Goal: Information Seeking & Learning: Learn about a topic

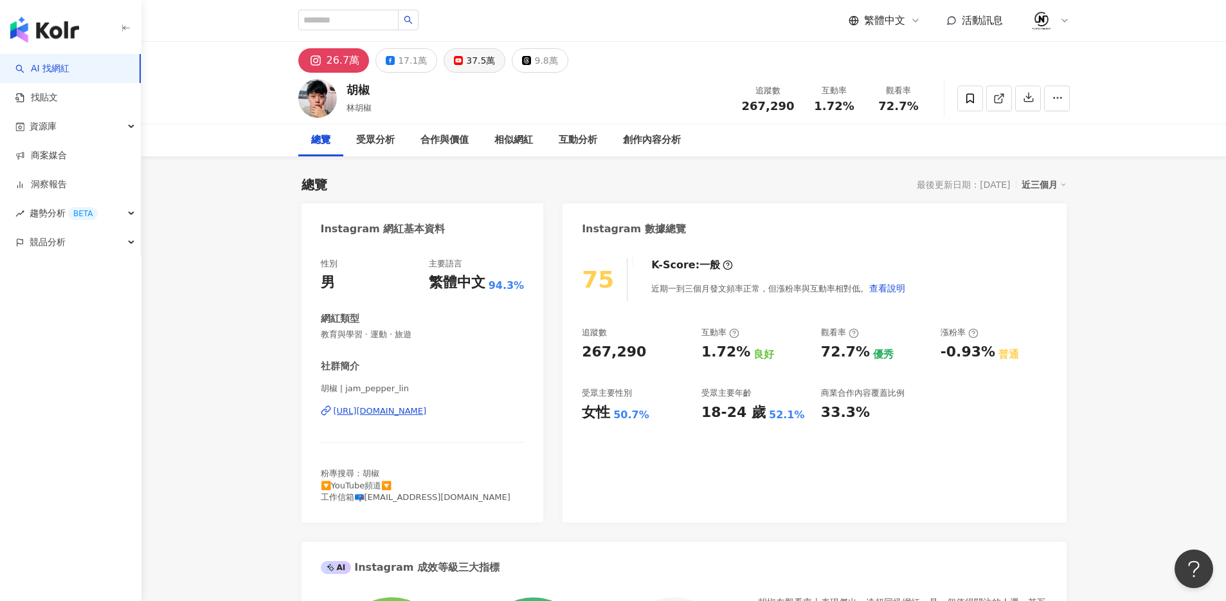
click at [469, 62] on div "37.5萬" at bounding box center [480, 60] width 29 height 18
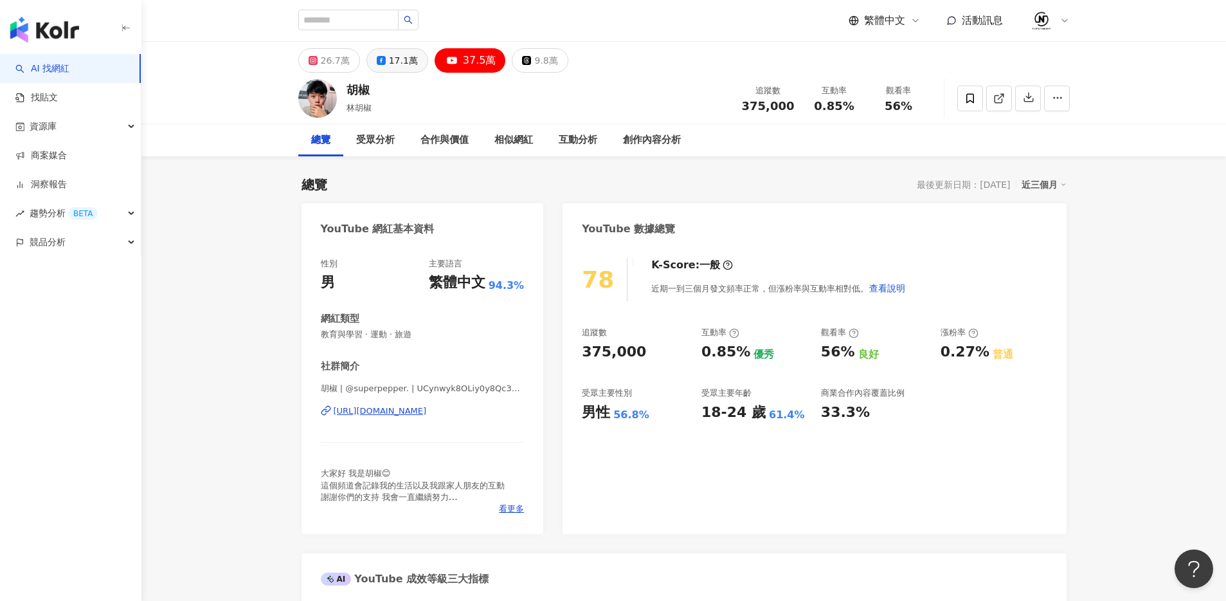
drag, startPoint x: 414, startPoint y: 60, endPoint x: 465, endPoint y: 59, distance: 50.8
click at [414, 60] on button "17.1萬" at bounding box center [398, 60] width 62 height 24
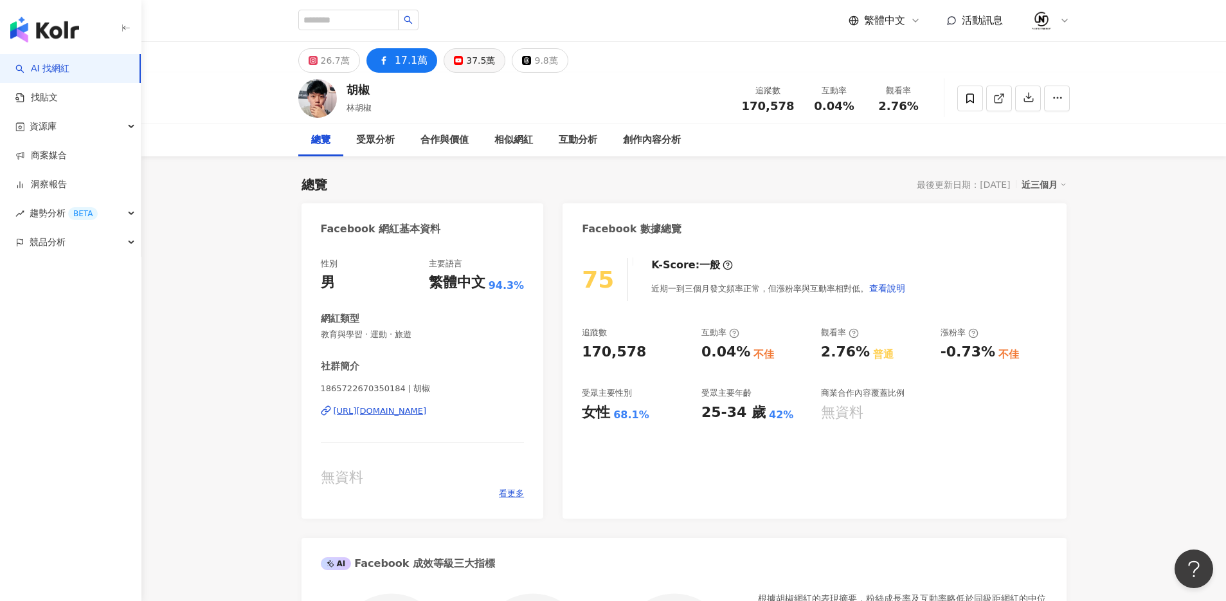
click at [476, 61] on div "37.5萬" at bounding box center [480, 60] width 29 height 18
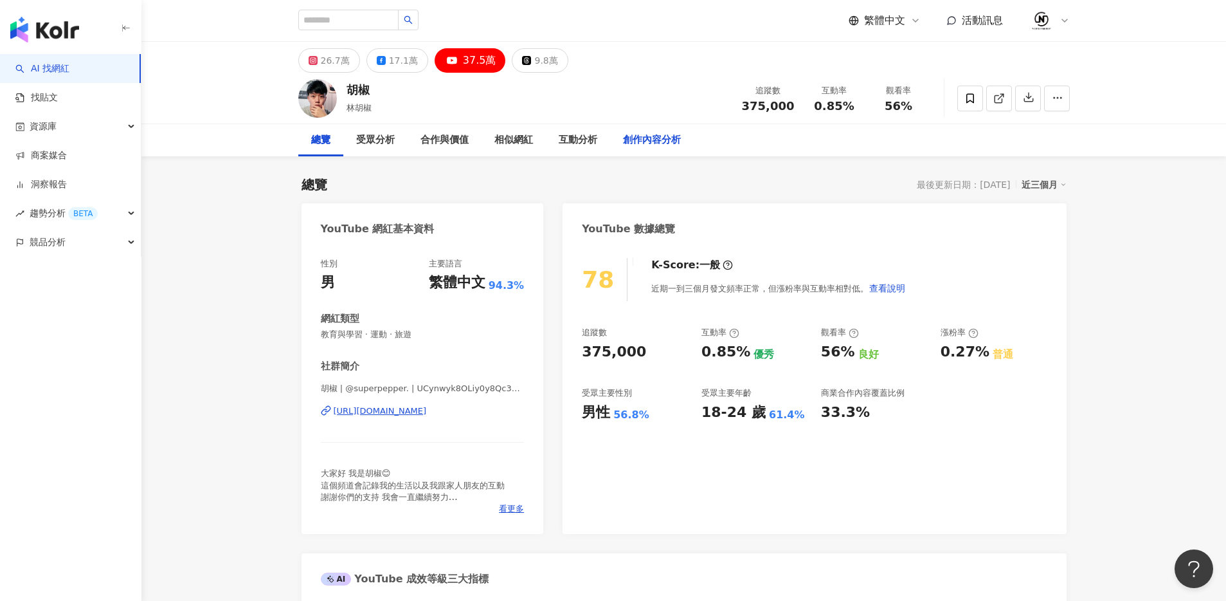
click at [664, 143] on div "創作內容分析" at bounding box center [652, 139] width 58 height 15
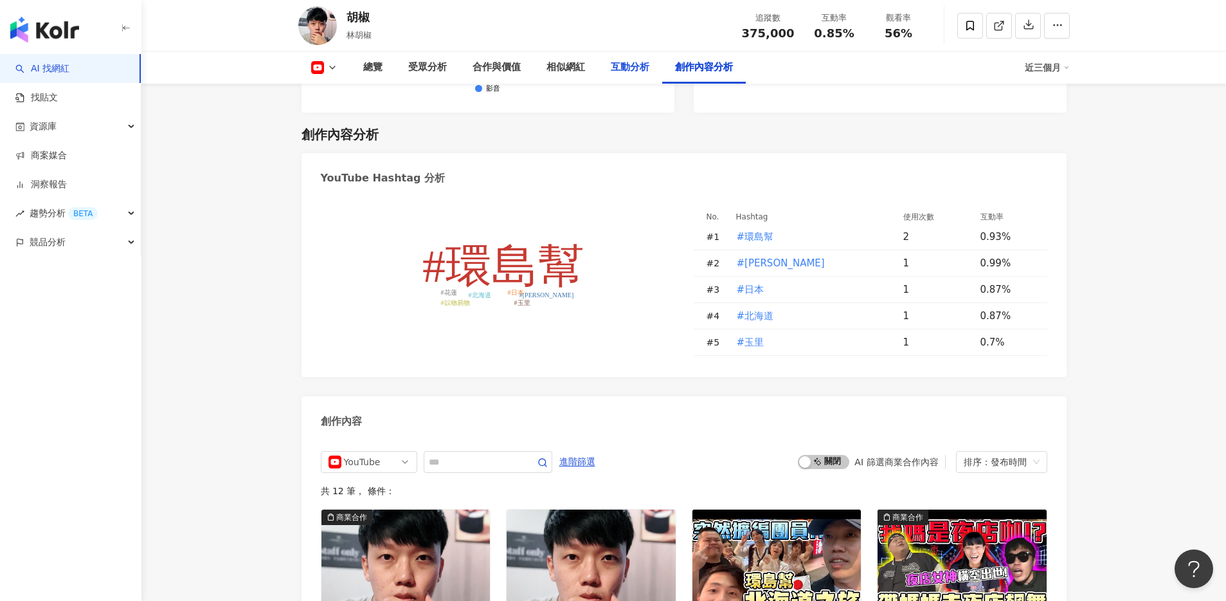
click at [624, 72] on div "互動分析" at bounding box center [630, 67] width 39 height 15
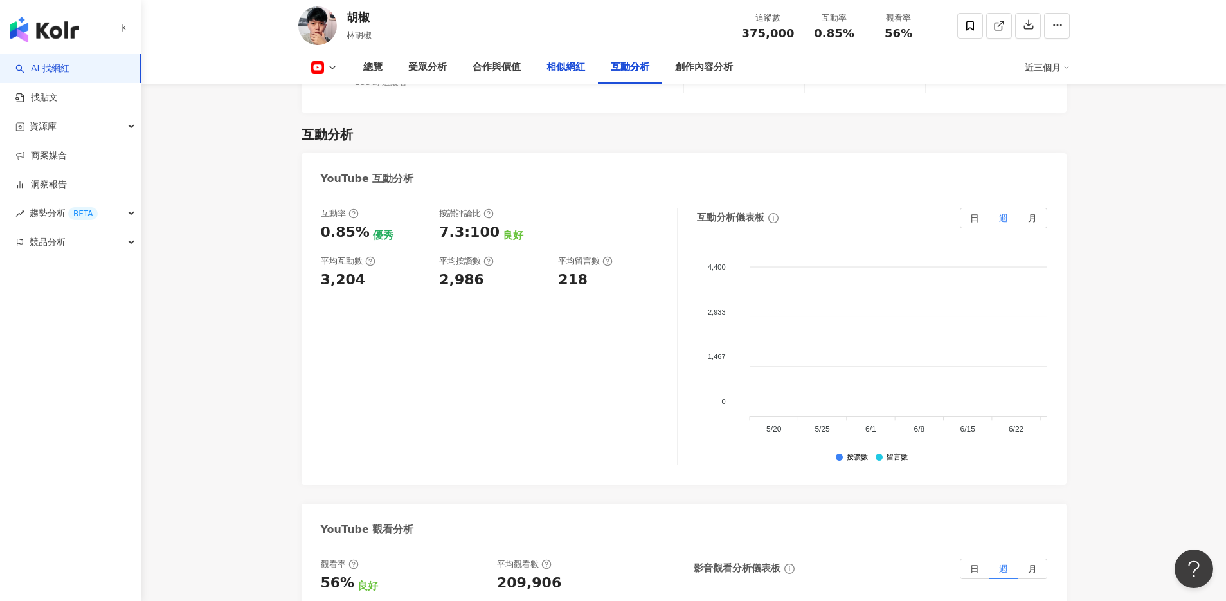
click at [570, 66] on div "相似網紅" at bounding box center [566, 67] width 39 height 15
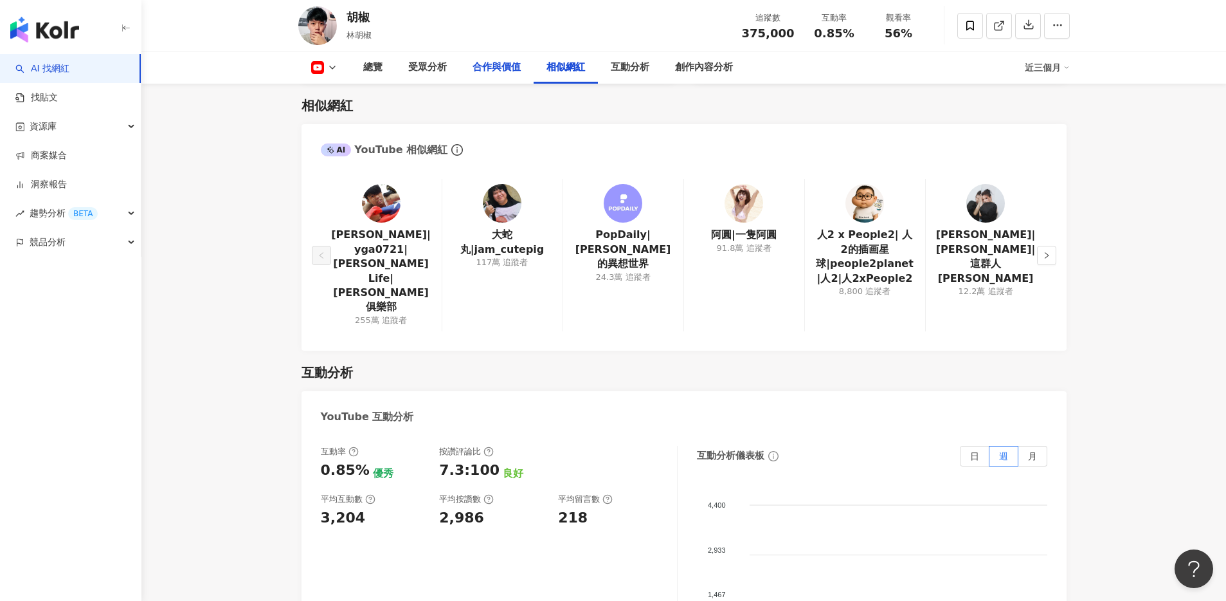
click at [509, 66] on div "合作與價值" at bounding box center [497, 67] width 48 height 15
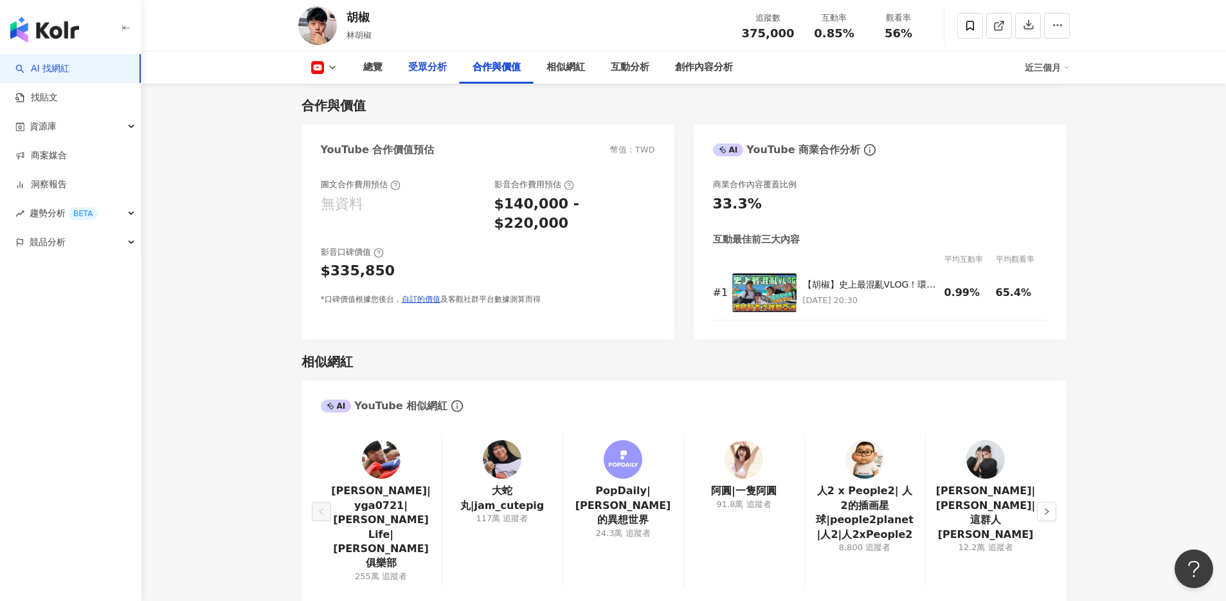
click at [437, 66] on div "受眾分析" at bounding box center [427, 67] width 39 height 15
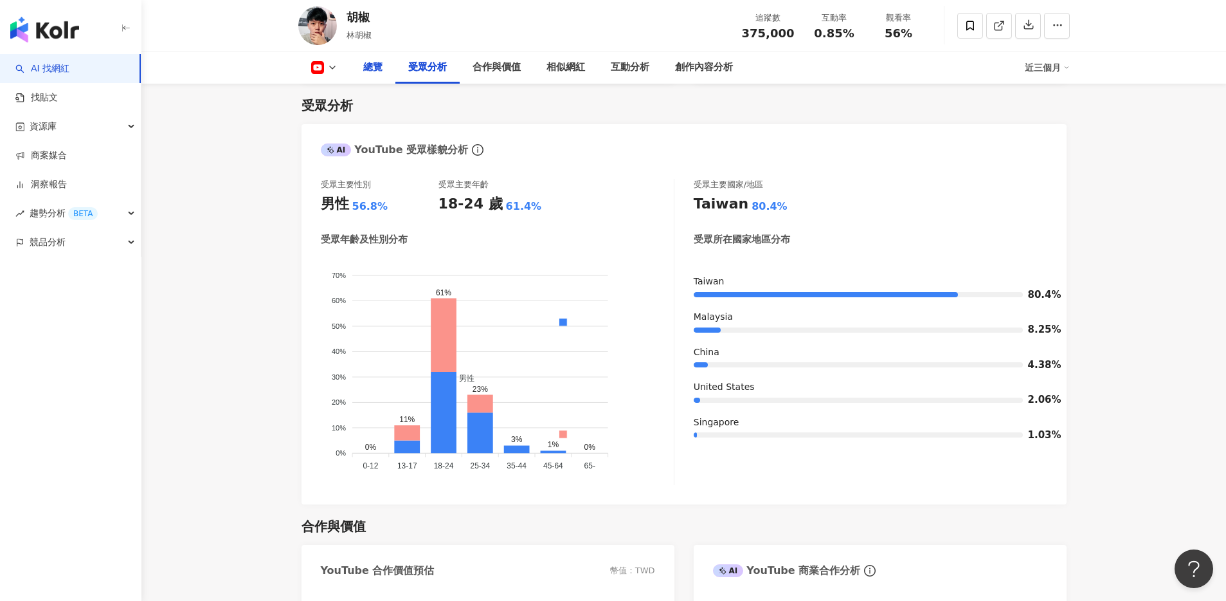
click at [374, 68] on div "總覽" at bounding box center [372, 67] width 19 height 15
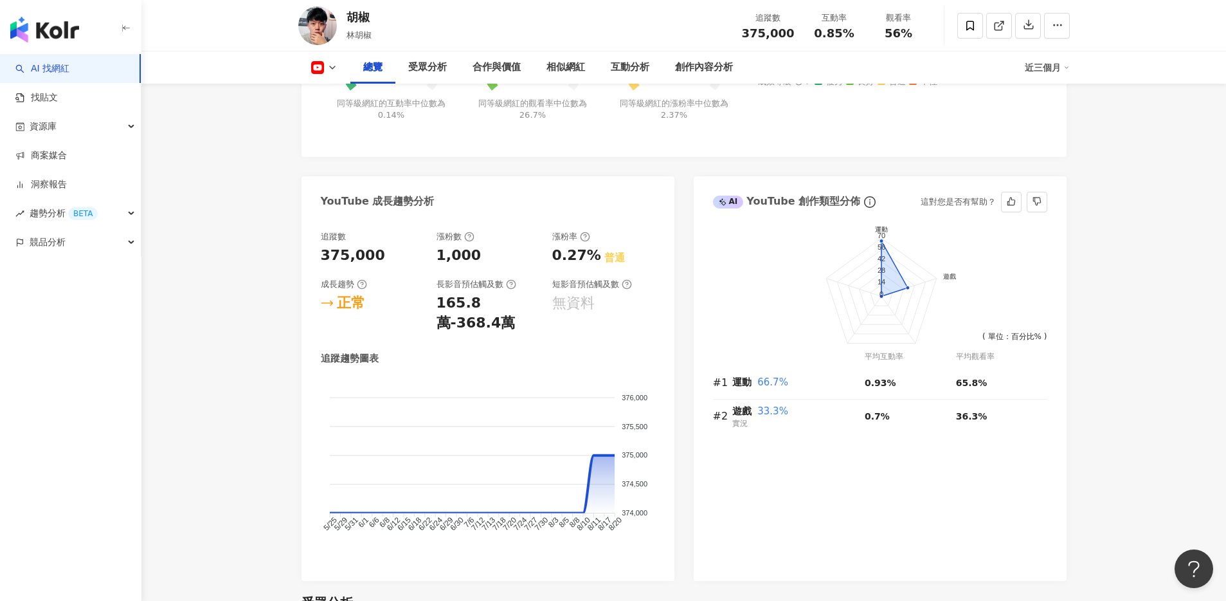
scroll to position [605, 0]
click at [309, 71] on button at bounding box center [324, 67] width 52 height 13
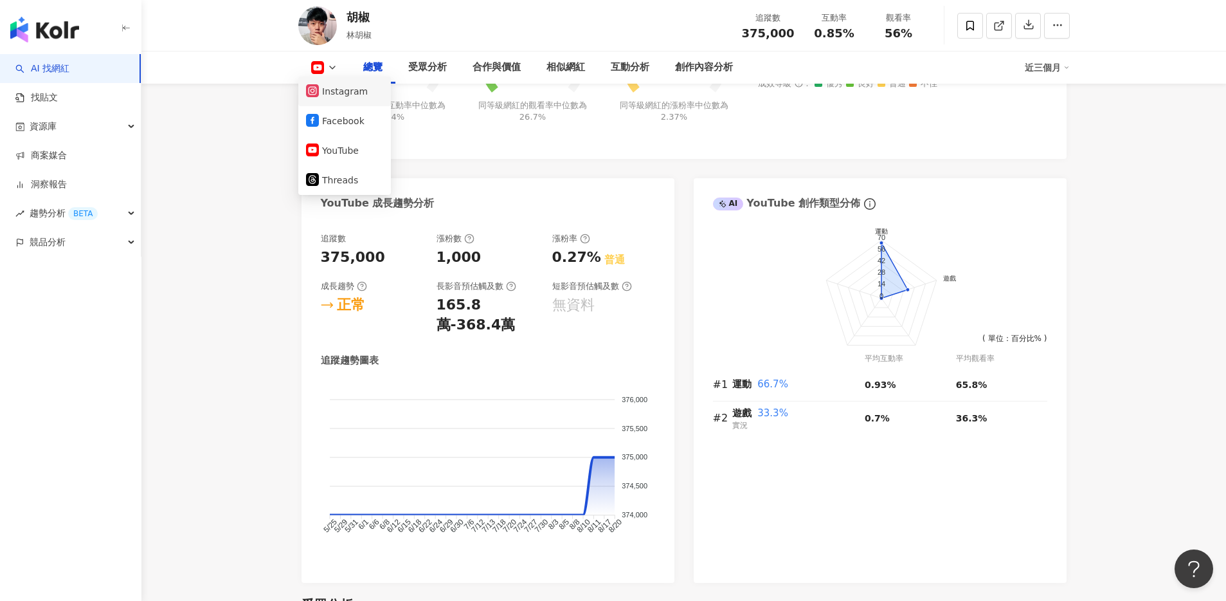
click at [343, 95] on button "Instagram" at bounding box center [344, 91] width 77 height 18
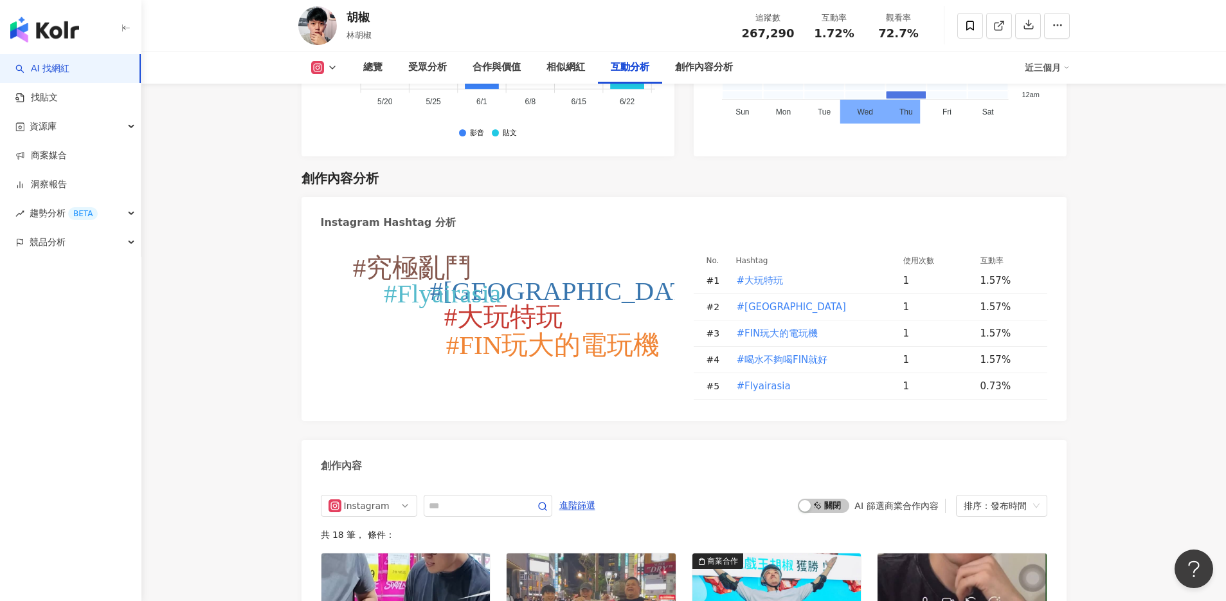
scroll to position [3579, 0]
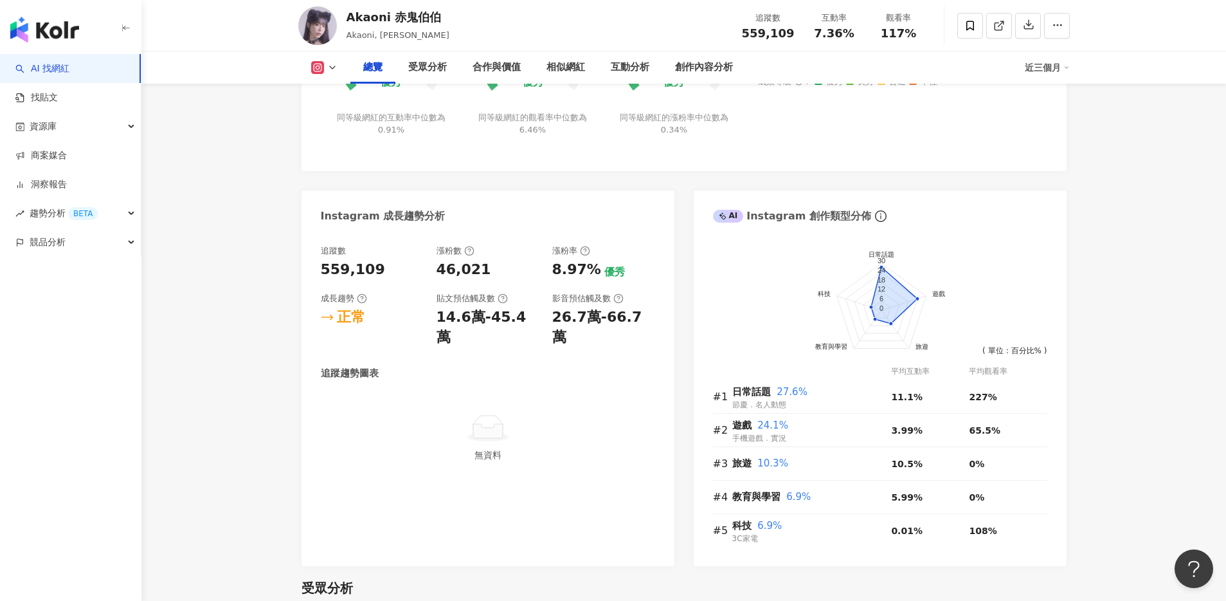
scroll to position [623, 0]
